Goal: Task Accomplishment & Management: Manage account settings

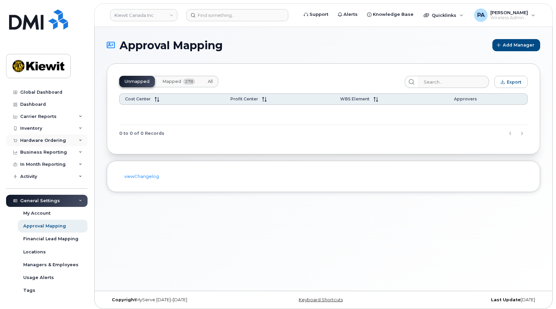
click at [76, 141] on div "Hardware Ordering" at bounding box center [46, 140] width 81 height 12
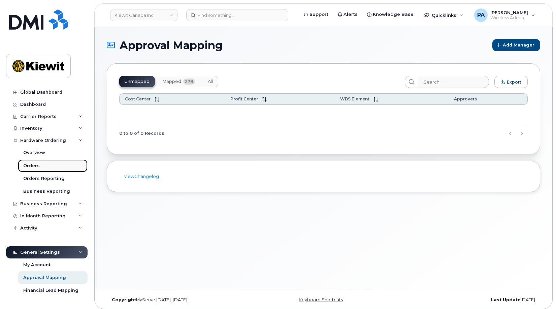
click at [34, 168] on div "Orders" at bounding box center [31, 166] width 16 height 6
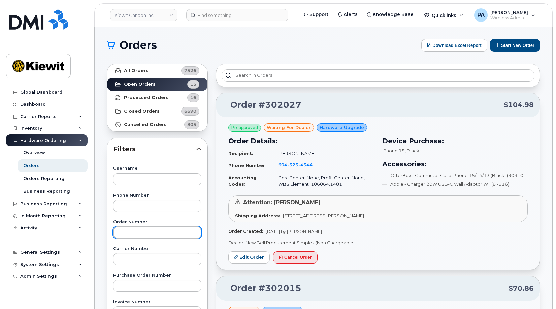
click at [146, 233] on input "text" at bounding box center [157, 232] width 88 height 12
type input "301969"
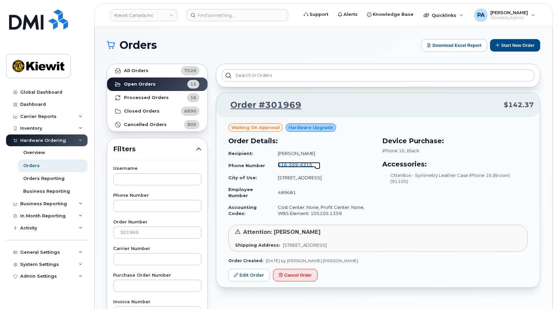
click at [298, 165] on span "6315" at bounding box center [305, 164] width 14 height 5
click at [266, 274] on link "Edit Order" at bounding box center [248, 275] width 41 height 12
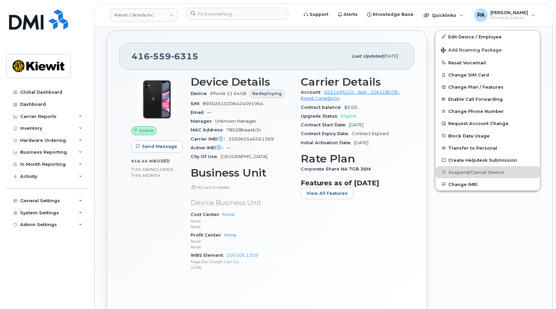
scroll to position [178, 0]
drag, startPoint x: 266, startPoint y: 258, endPoint x: 228, endPoint y: 256, distance: 38.4
click at [227, 257] on span "105105.1359 Mass Elec Constr Can Co. 1406" at bounding box center [242, 262] width 102 height 18
drag, startPoint x: 228, startPoint y: 256, endPoint x: 275, endPoint y: 251, distance: 47.4
click at [275, 251] on div "WBS Element 105105.1359 Mass Elec Constr Can Co. 1406" at bounding box center [242, 261] width 102 height 21
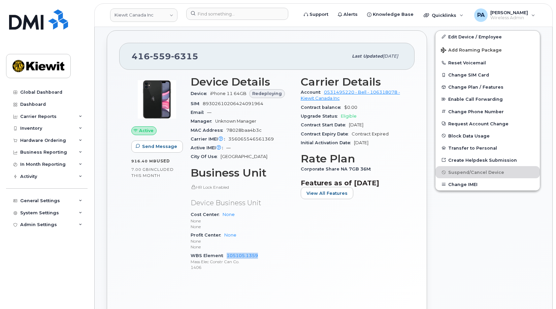
drag, startPoint x: 260, startPoint y: 254, endPoint x: 229, endPoint y: 250, distance: 30.5
click at [227, 256] on div "WBS Element 105105.1359 Mass Elec Constr Can Co. 1406" at bounding box center [242, 261] width 102 height 21
copy link "105105.1359"
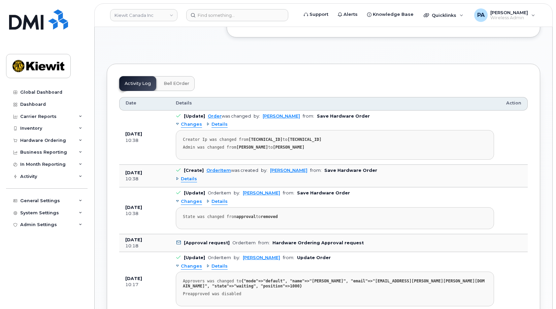
scroll to position [370, 0]
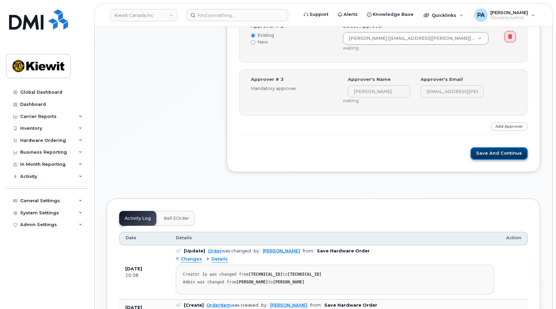
click at [504, 153] on button "Save and Continue" at bounding box center [498, 153] width 57 height 12
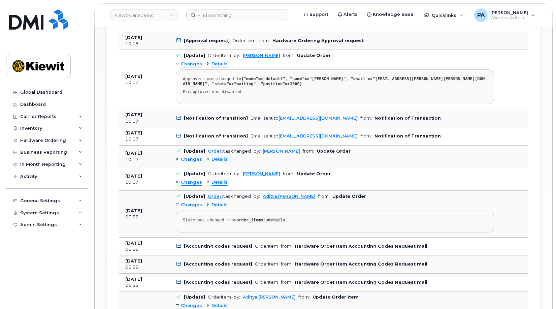
scroll to position [673, 0]
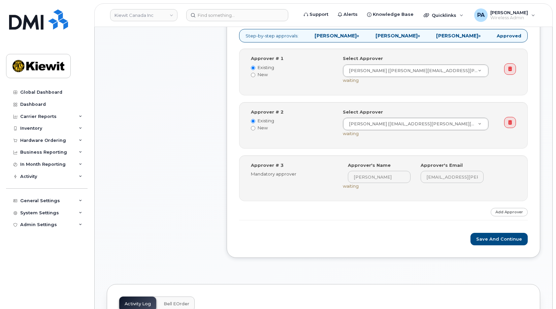
scroll to position [135, 0]
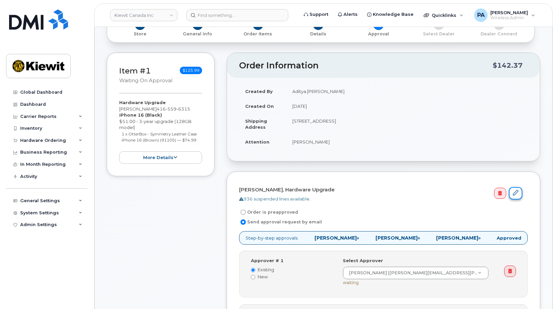
click at [515, 191] on icon at bounding box center [515, 192] width 5 height 5
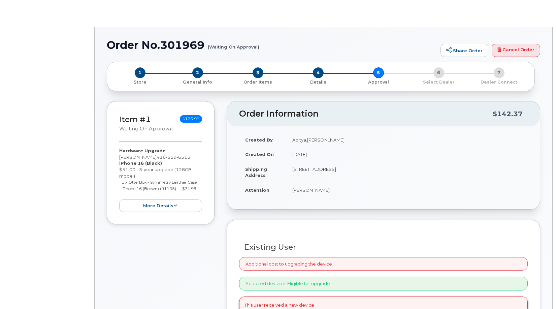
radio input "true"
type input "1411462"
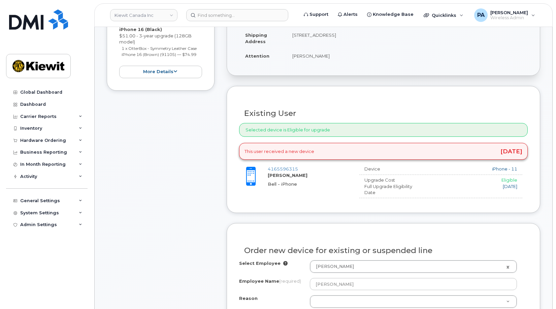
scroll to position [269, 0]
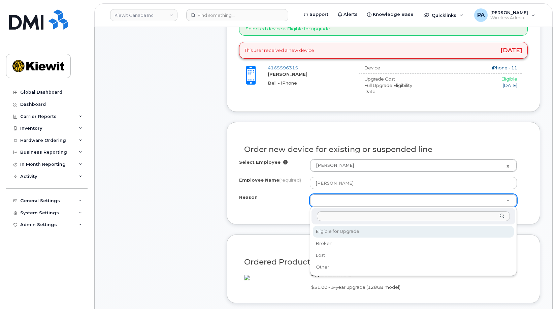
select select "eligible_for_upgrade"
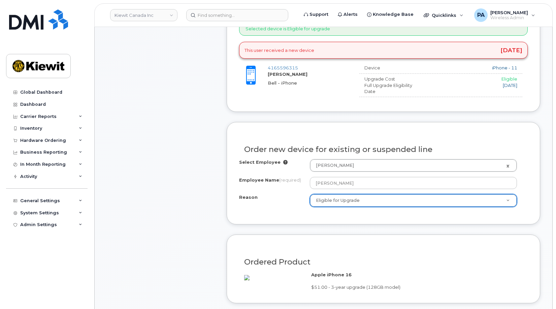
scroll to position [505, 0]
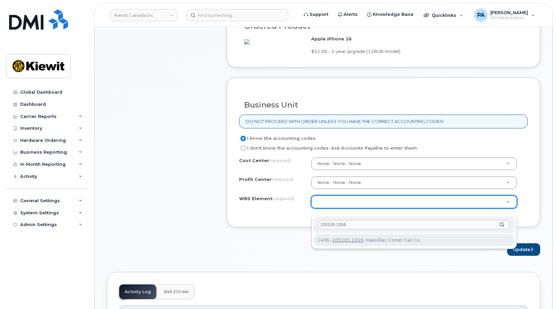
type input "105105.1359"
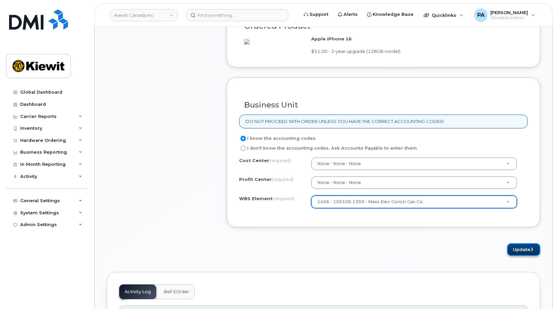
click at [528, 256] on button "Update" at bounding box center [523, 249] width 33 height 12
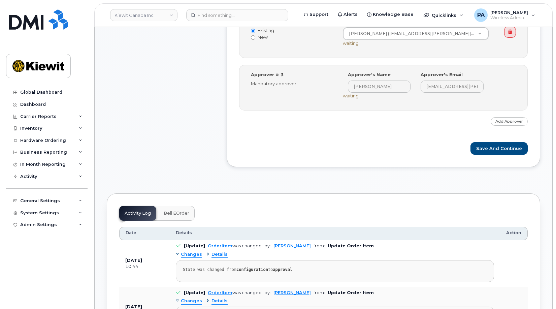
scroll to position [370, 0]
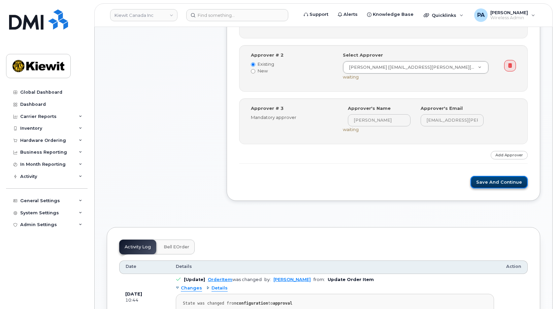
click at [509, 181] on button "Save and Continue" at bounding box center [498, 182] width 57 height 12
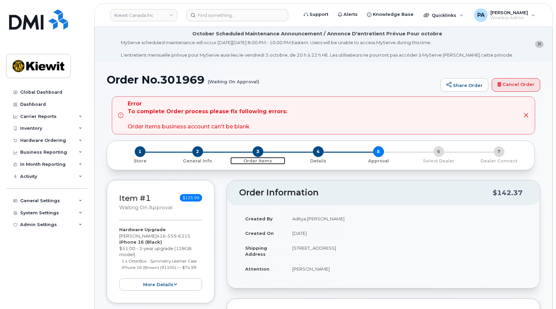
click at [257, 154] on span "3" at bounding box center [257, 151] width 11 height 11
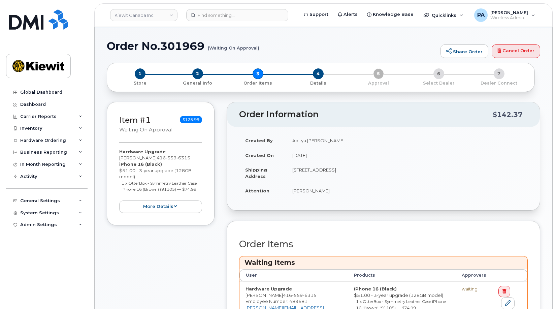
scroll to position [202, 0]
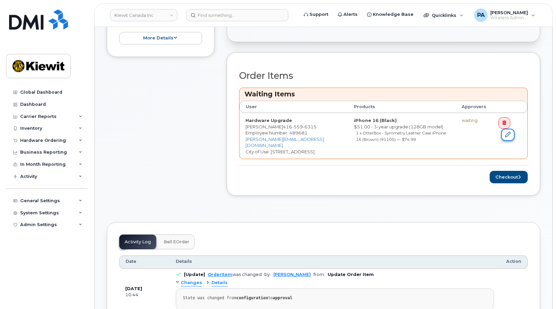
click at [505, 134] on icon at bounding box center [507, 134] width 5 height 5
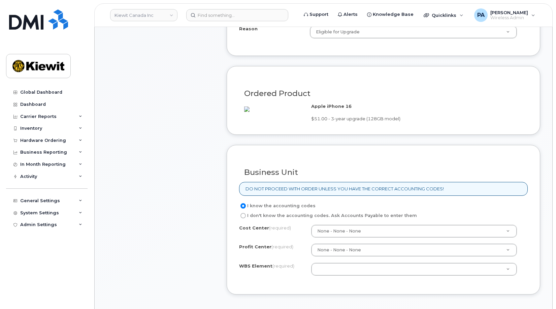
scroll to position [471, 0]
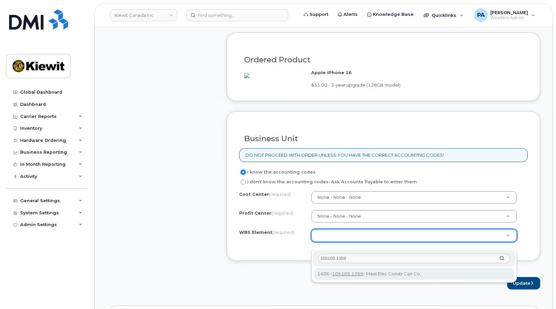
type input "105105.1359"
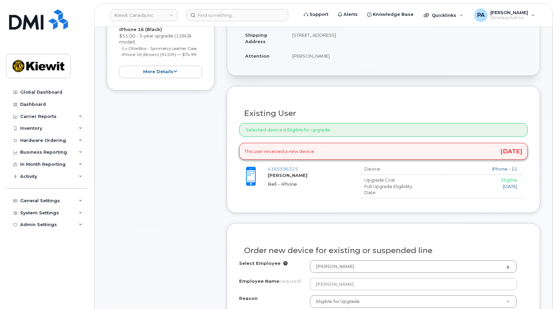
scroll to position [0, 0]
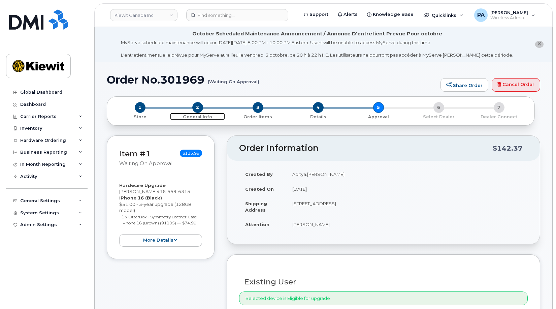
click at [195, 109] on span "2" at bounding box center [197, 107] width 11 height 11
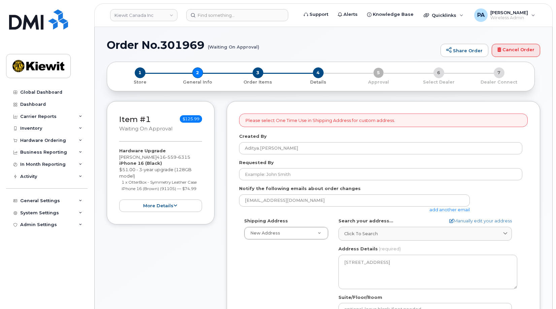
select select
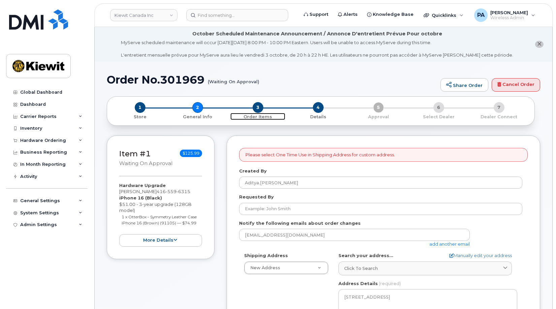
click at [257, 109] on span "3" at bounding box center [257, 107] width 11 height 11
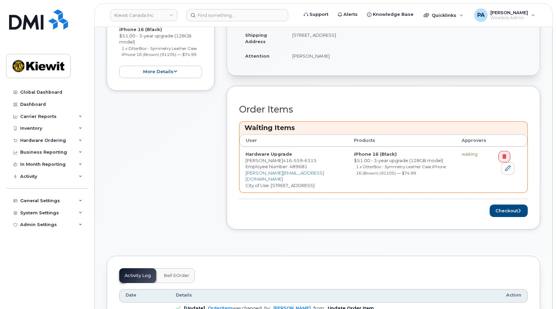
scroll to position [202, 0]
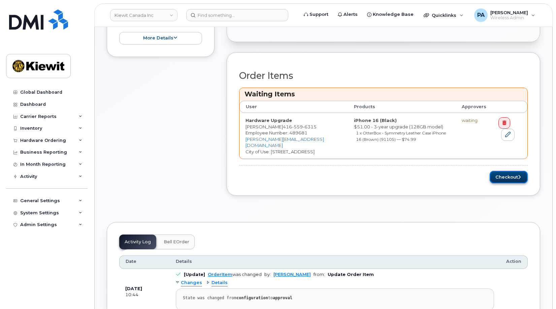
click at [502, 171] on button "Checkout" at bounding box center [508, 177] width 38 height 12
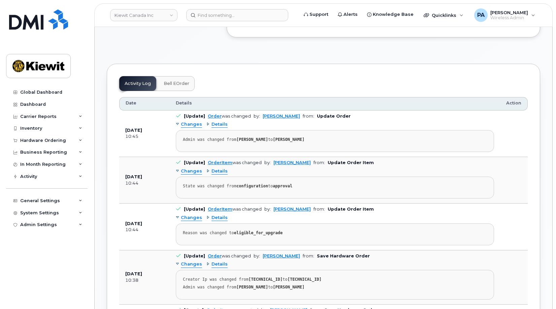
scroll to position [370, 0]
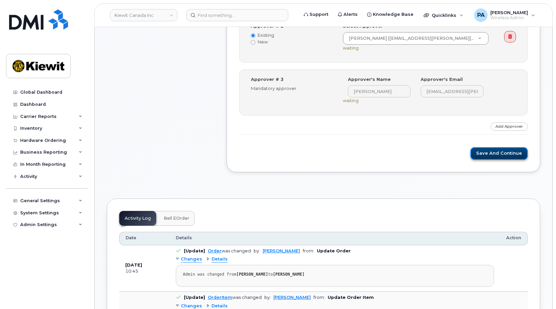
click at [511, 148] on button "Save and Continue" at bounding box center [498, 153] width 57 height 12
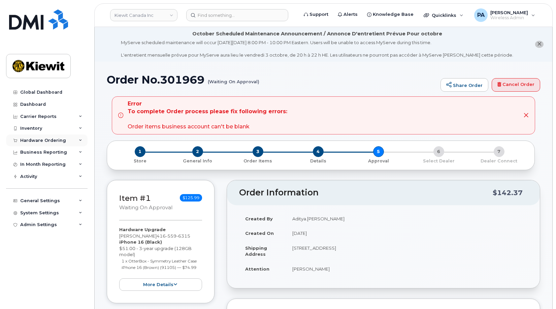
click at [46, 138] on div "Hardware Ordering" at bounding box center [43, 140] width 46 height 5
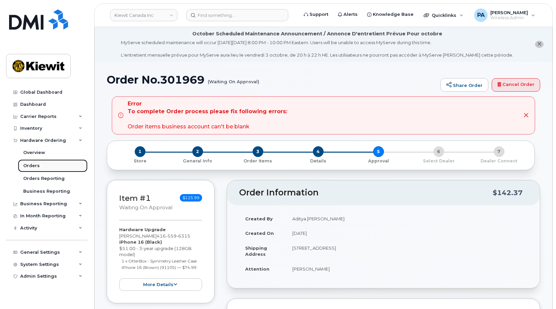
click at [29, 167] on div "Orders" at bounding box center [31, 166] width 16 height 6
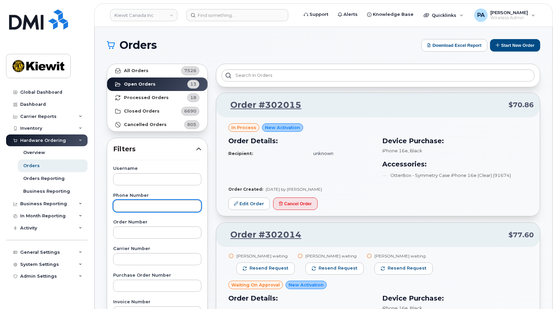
click at [142, 209] on input "text" at bounding box center [157, 206] width 88 height 12
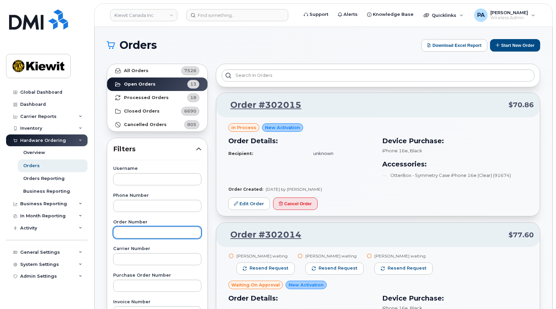
click at [138, 236] on input "text" at bounding box center [157, 232] width 88 height 12
paste input "301919"
type input "301919"
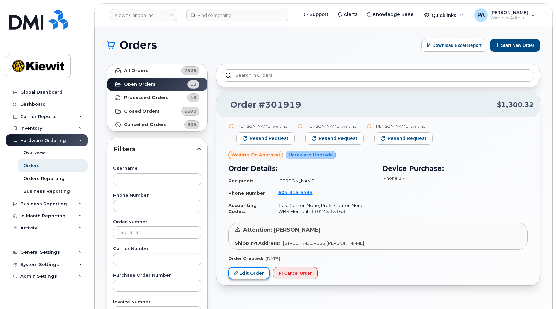
click at [255, 275] on link "Edit Order" at bounding box center [248, 273] width 41 height 12
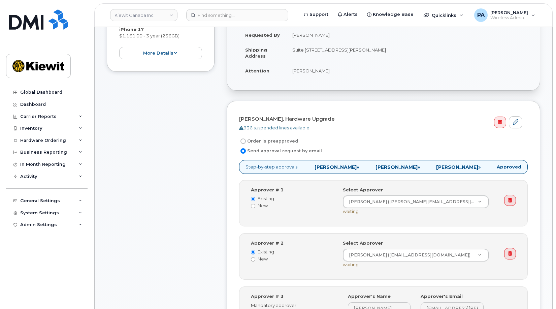
scroll to position [135, 0]
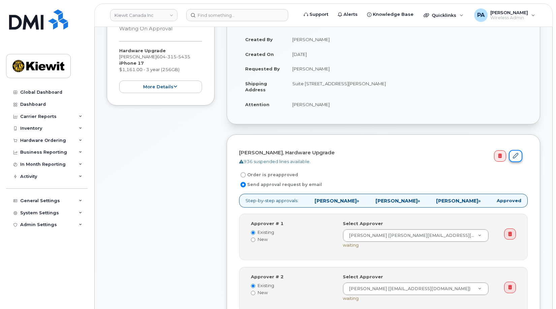
click at [515, 156] on icon at bounding box center [515, 155] width 5 height 5
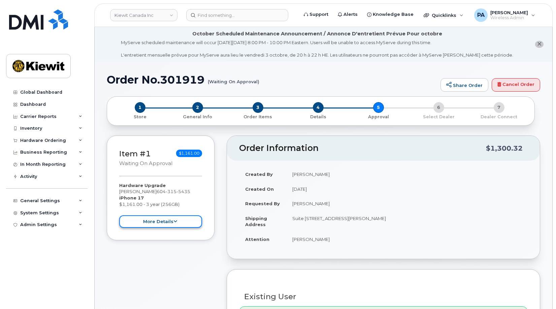
click at [167, 223] on button "more details" at bounding box center [160, 221] width 83 height 12
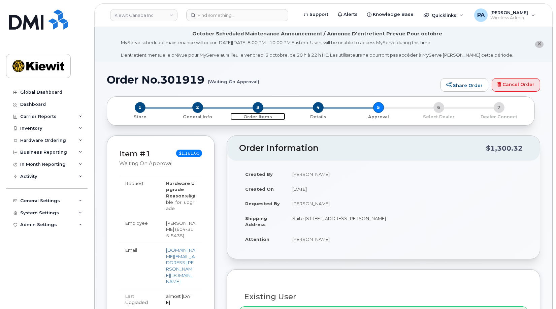
click at [254, 105] on span "3" at bounding box center [257, 107] width 11 height 11
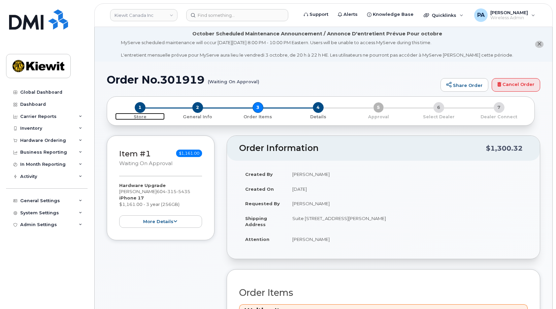
click at [136, 108] on span "1" at bounding box center [140, 107] width 11 height 11
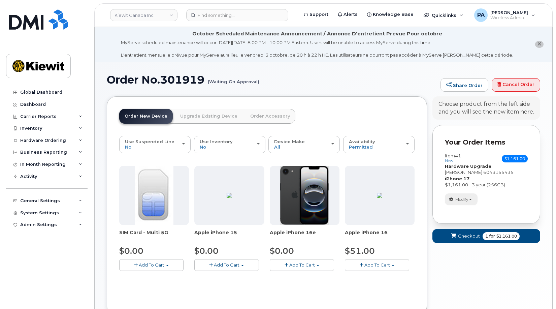
click at [467, 200] on span "Modify" at bounding box center [461, 199] width 13 height 6
click at [468, 209] on link "change" at bounding box center [477, 209] width 64 height 8
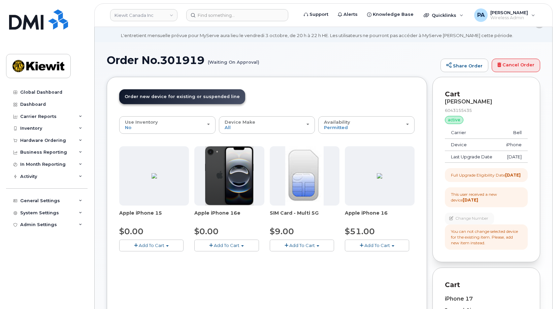
scroll to position [154, 0]
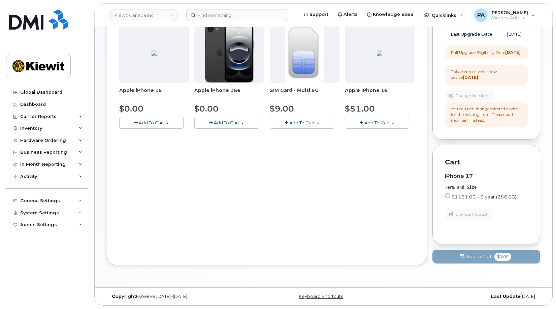
click at [446, 196] on input "$1161.00 - 3 year (256GB)" at bounding box center [447, 195] width 5 height 5
radio input "true"
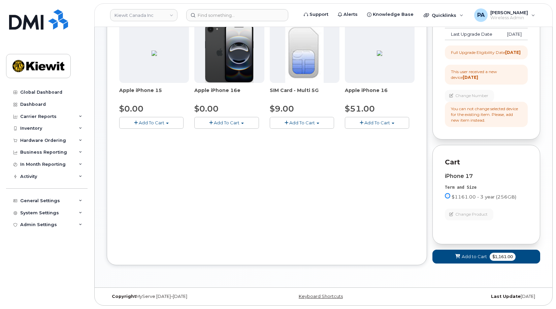
click at [448, 196] on input "$1161.00 - 3 year (256GB)" at bounding box center [447, 195] width 5 height 5
click at [447, 196] on input "$1161.00 - 3 year (256GB)" at bounding box center [447, 195] width 5 height 5
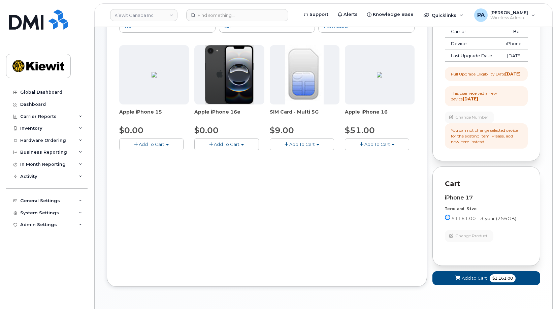
scroll to position [0, 0]
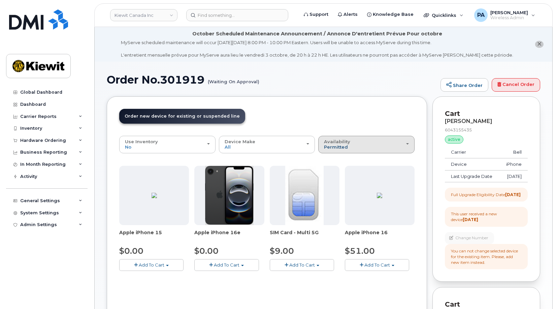
click at [335, 146] on span "Permitted" at bounding box center [336, 146] width 24 height 5
click at [334, 173] on div "All" at bounding box center [366, 171] width 93 height 8
click at [348, 146] on div "Availability Permitted All" at bounding box center [366, 144] width 85 height 10
click at [330, 172] on label "All" at bounding box center [327, 171] width 14 height 8
click at [0, 0] on input "All" at bounding box center [0, 0] width 0 height 0
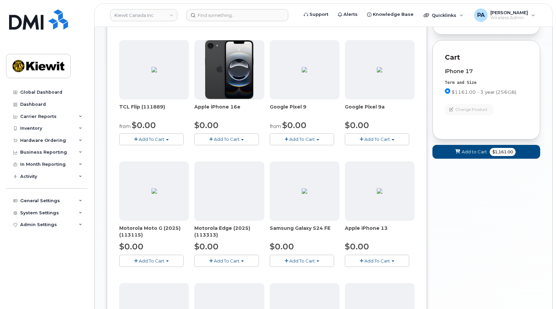
scroll to position [45, 0]
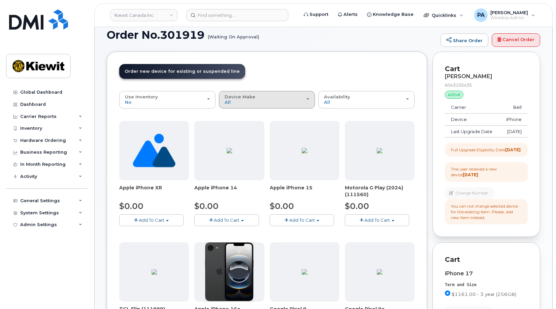
click at [264, 104] on div "Device Make All Aircard Android Cell Phone HUB iPhone Tablet" at bounding box center [267, 99] width 85 height 10
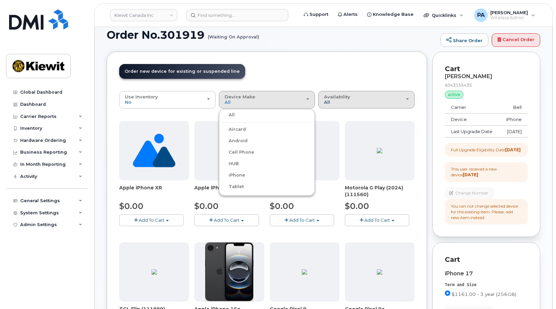
click at [326, 103] on span "All" at bounding box center [327, 101] width 6 height 5
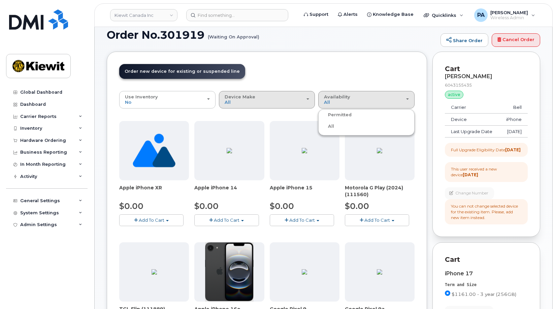
click at [267, 102] on div "Device Make All Aircard Android Cell Phone HUB iPhone Tablet" at bounding box center [267, 99] width 85 height 10
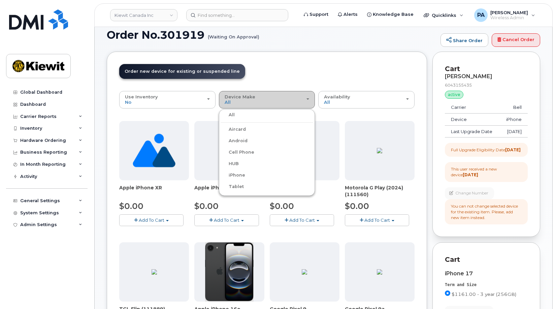
click at [256, 99] on div "Device Make All Aircard Android Cell Phone HUB iPhone Tablet" at bounding box center [267, 99] width 85 height 10
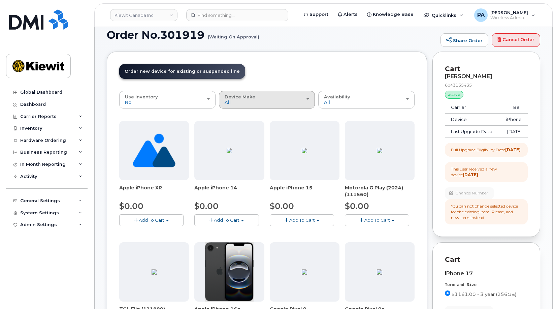
click at [256, 99] on div "Device Make All Aircard Android Cell Phone HUB iPhone Tablet" at bounding box center [267, 99] width 85 height 10
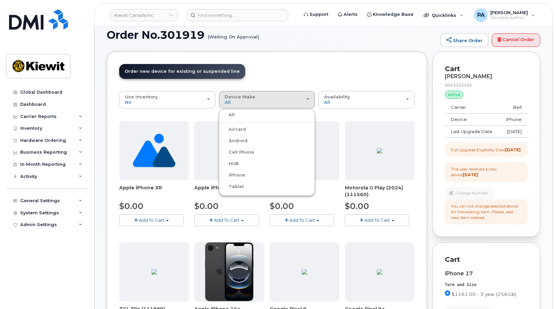
click at [235, 174] on label "iPhone" at bounding box center [233, 175] width 25 height 8
click at [0, 0] on input "iPhone" at bounding box center [0, 0] width 0 height 0
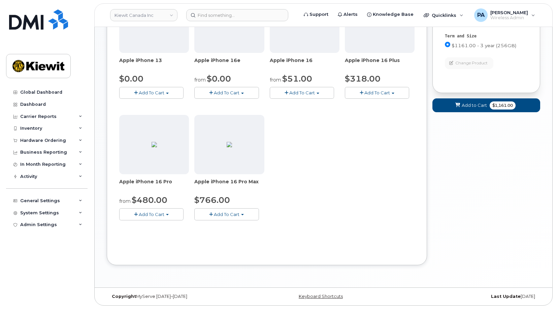
scroll to position [260, 0]
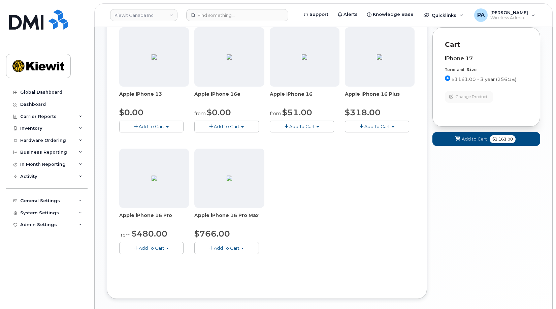
drag, startPoint x: 513, startPoint y: 109, endPoint x: 486, endPoint y: 110, distance: 27.0
click at [512, 103] on div "Change Product" at bounding box center [486, 97] width 83 height 12
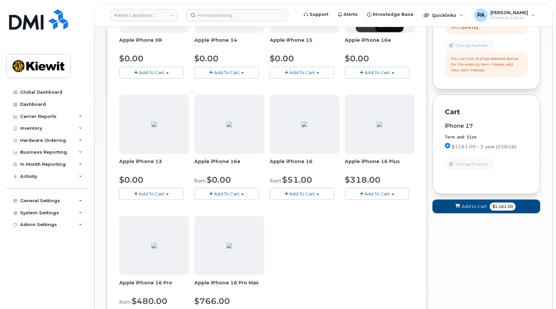
scroll to position [293, 0]
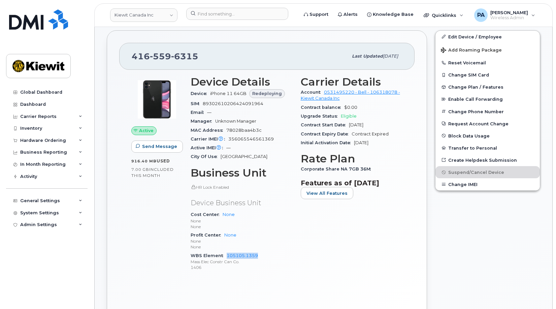
scroll to position [178, 0]
click at [139, 14] on link "Kiewit Canada Inc" at bounding box center [143, 14] width 67 height 13
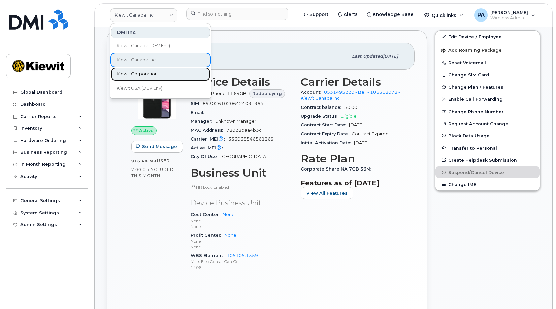
click at [130, 75] on span "Kiewit Corporation" at bounding box center [136, 74] width 41 height 7
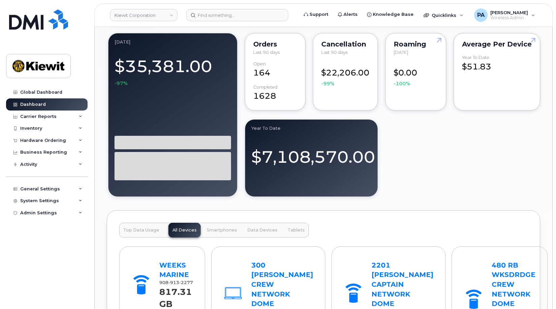
scroll to position [842, 0]
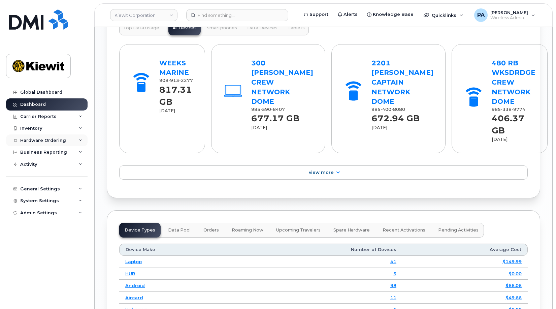
click at [79, 139] on icon at bounding box center [80, 140] width 3 height 3
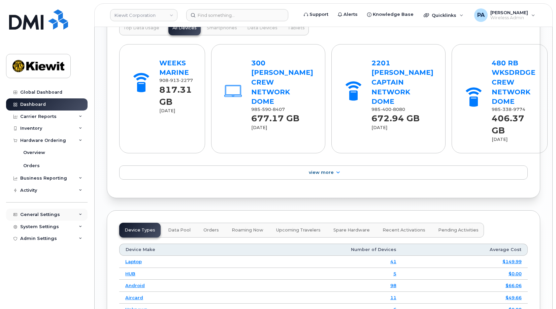
click at [79, 215] on icon at bounding box center [80, 214] width 3 height 3
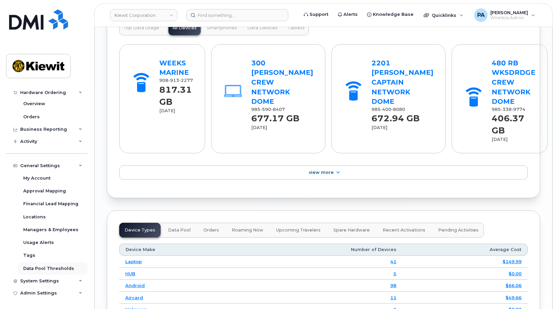
scroll to position [943, 0]
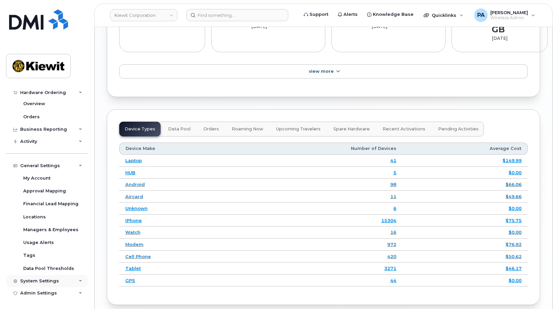
click at [40, 278] on div "System Settings" at bounding box center [39, 280] width 39 height 5
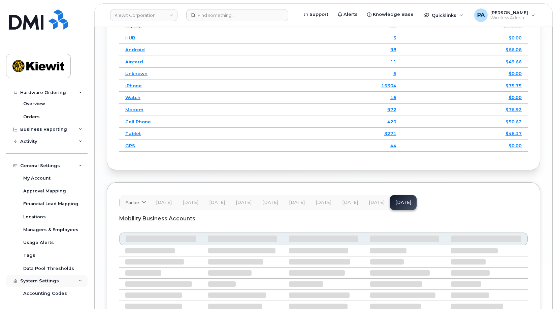
scroll to position [165, 0]
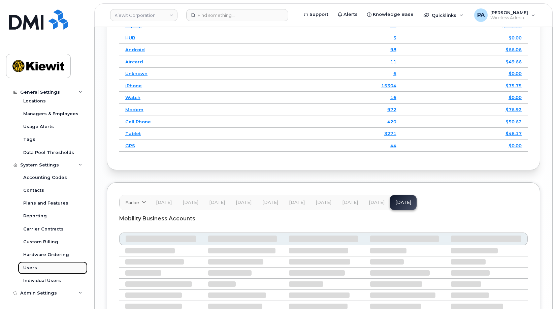
click at [28, 265] on div "Users" at bounding box center [30, 268] width 14 height 6
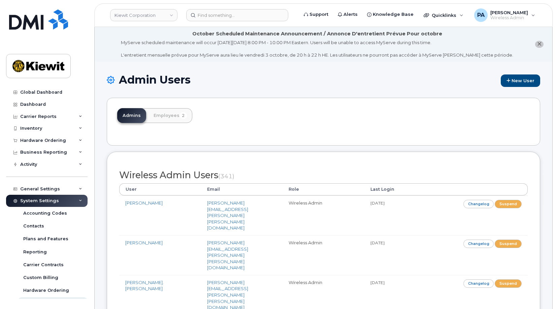
click at [301, 116] on div "Admins Employees 2" at bounding box center [323, 122] width 433 height 48
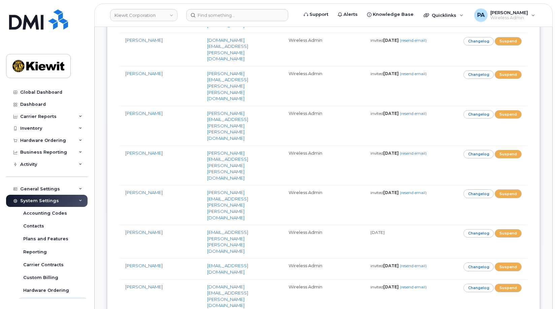
scroll to position [3554, 0]
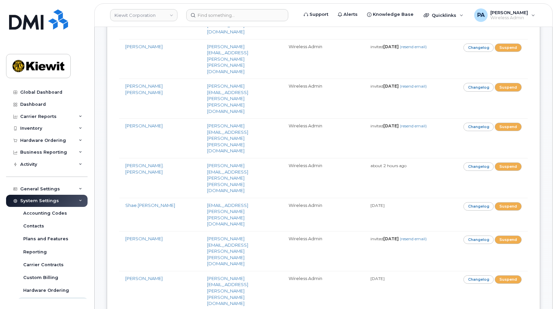
drag, startPoint x: 244, startPoint y: 156, endPoint x: 184, endPoint y: 158, distance: 59.6
copy link "[EMAIL_ADDRESS][PERSON_NAME][DOMAIN_NAME]"
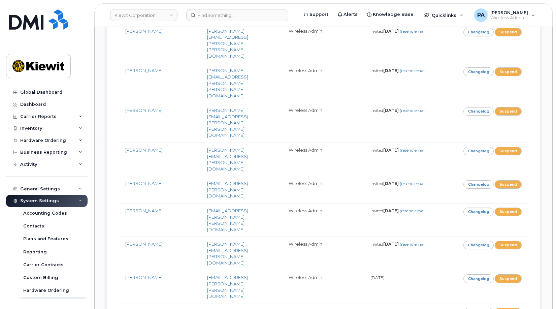
drag, startPoint x: 265, startPoint y: 155, endPoint x: 185, endPoint y: 153, distance: 79.8
copy link "samantha.vang@kiewit.com"
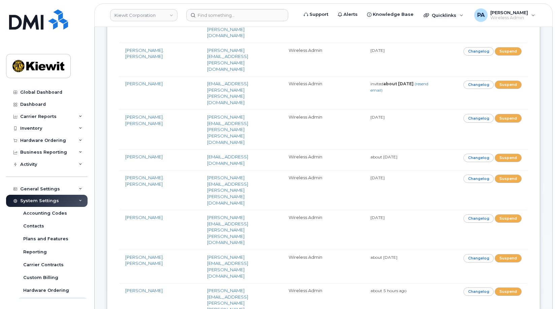
drag, startPoint x: 270, startPoint y: 153, endPoint x: 189, endPoint y: 154, distance: 81.1
